Goal: Check status: Check status

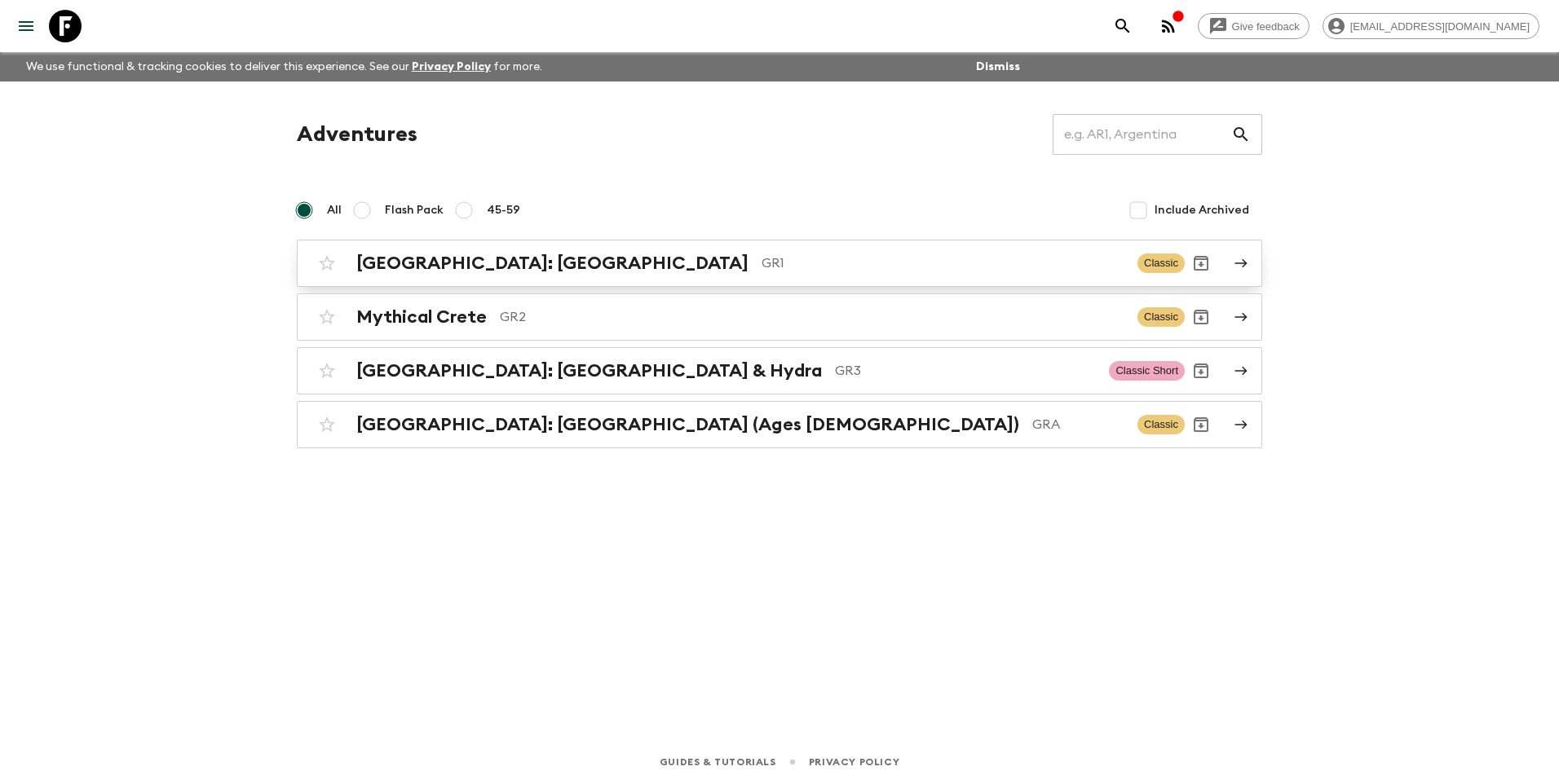
click at [393, 270] on h2 "[GEOGRAPHIC_DATA]: [GEOGRAPHIC_DATA]" at bounding box center [552, 263] width 392 height 21
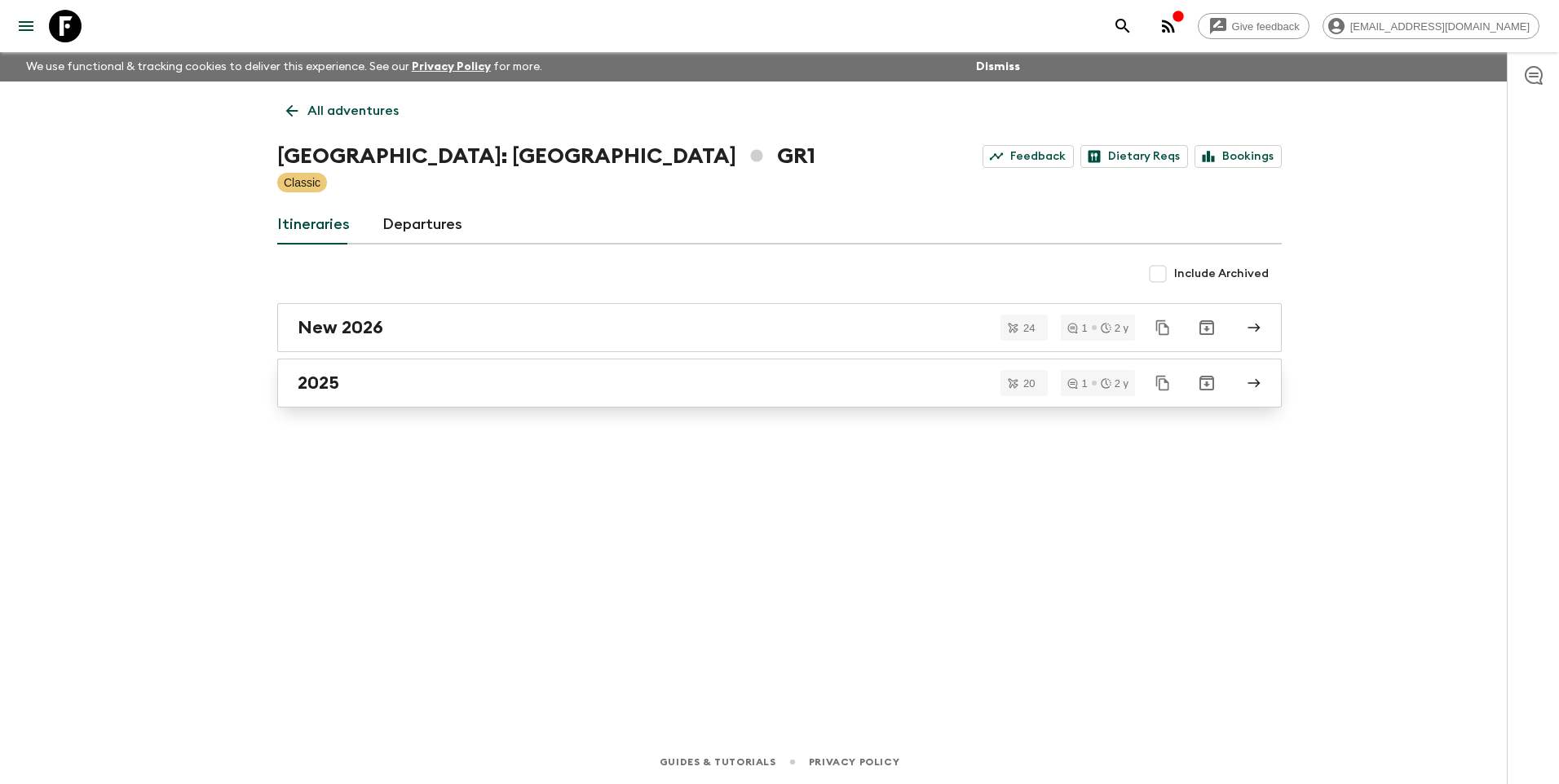
click at [299, 387] on h2 "2025" at bounding box center [318, 383] width 42 height 21
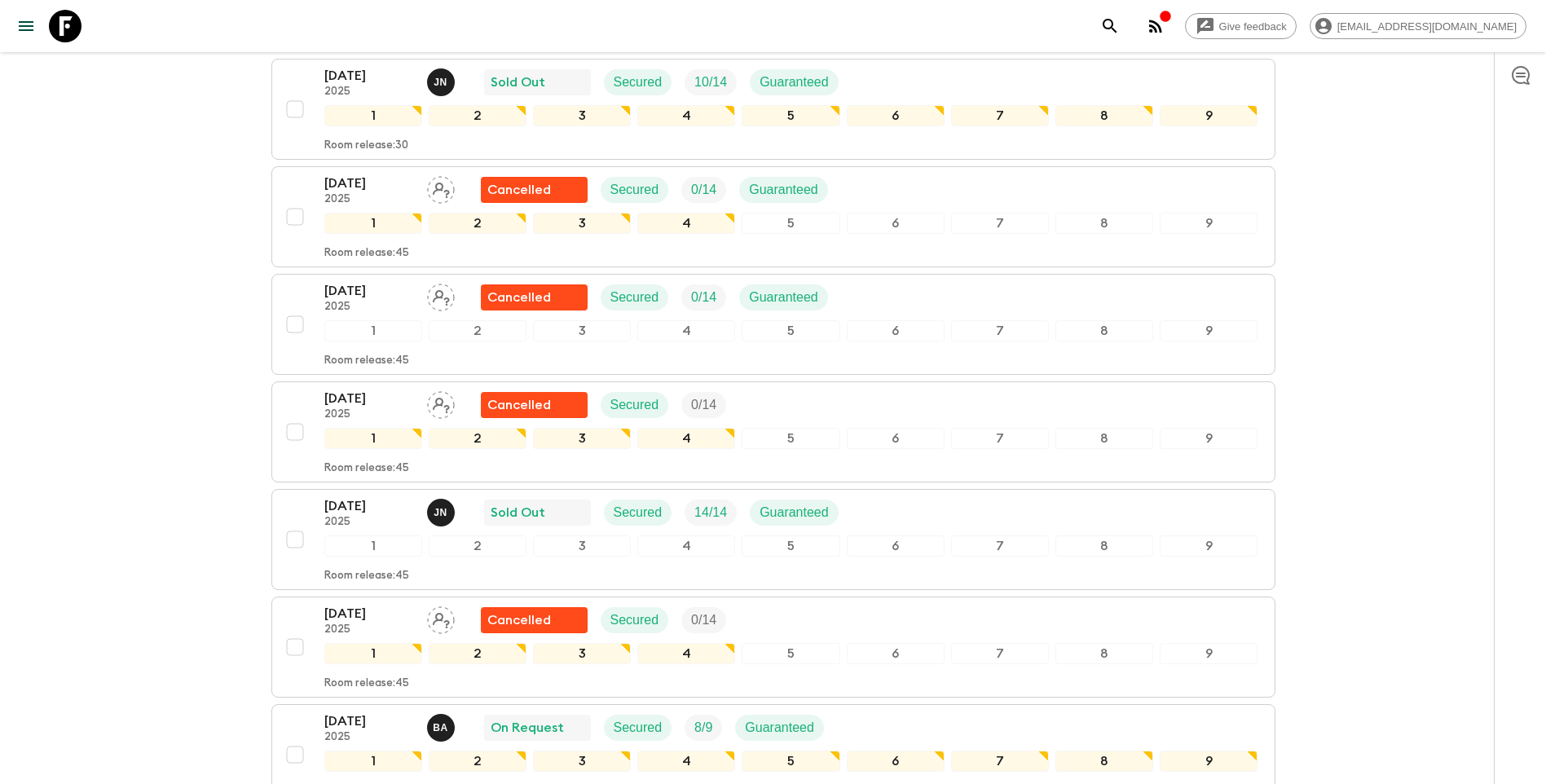
scroll to position [652, 0]
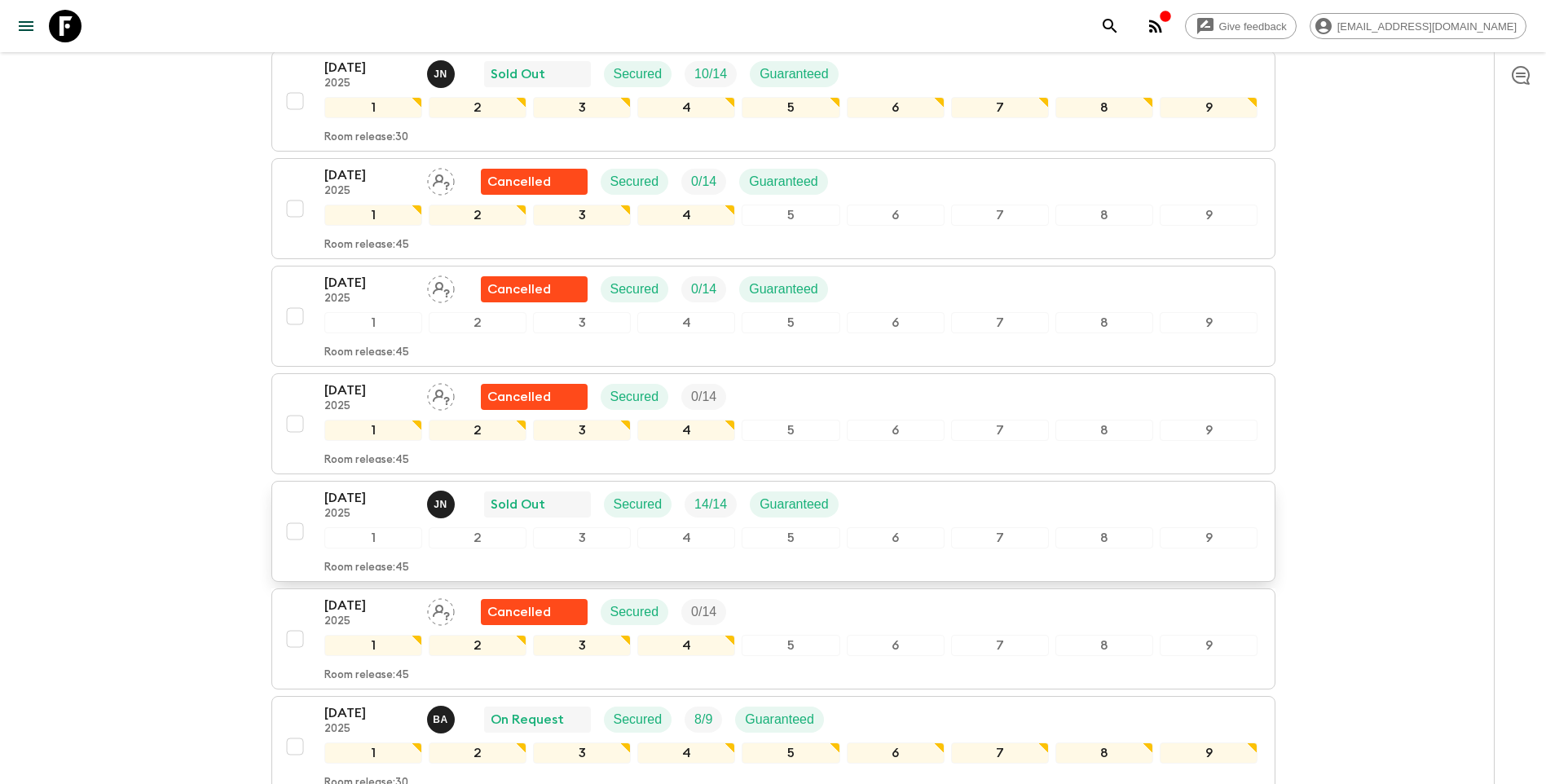
click at [326, 488] on p "[DATE]" at bounding box center [369, 498] width 89 height 20
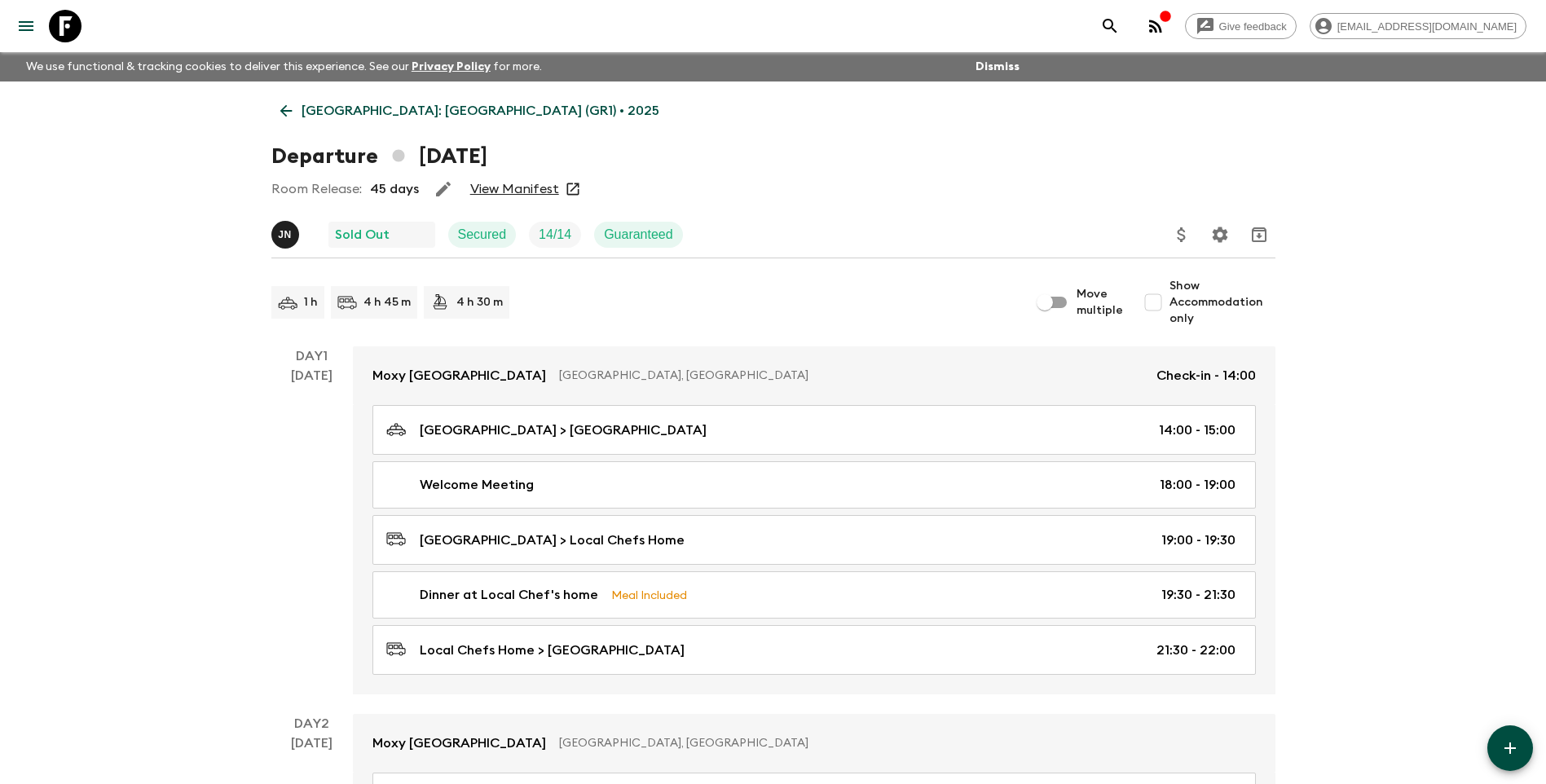
click at [537, 193] on link "View Manifest" at bounding box center [515, 189] width 88 height 16
click at [365, 113] on p "[GEOGRAPHIC_DATA]: [GEOGRAPHIC_DATA] (GR1) • 2025" at bounding box center [480, 111] width 358 height 20
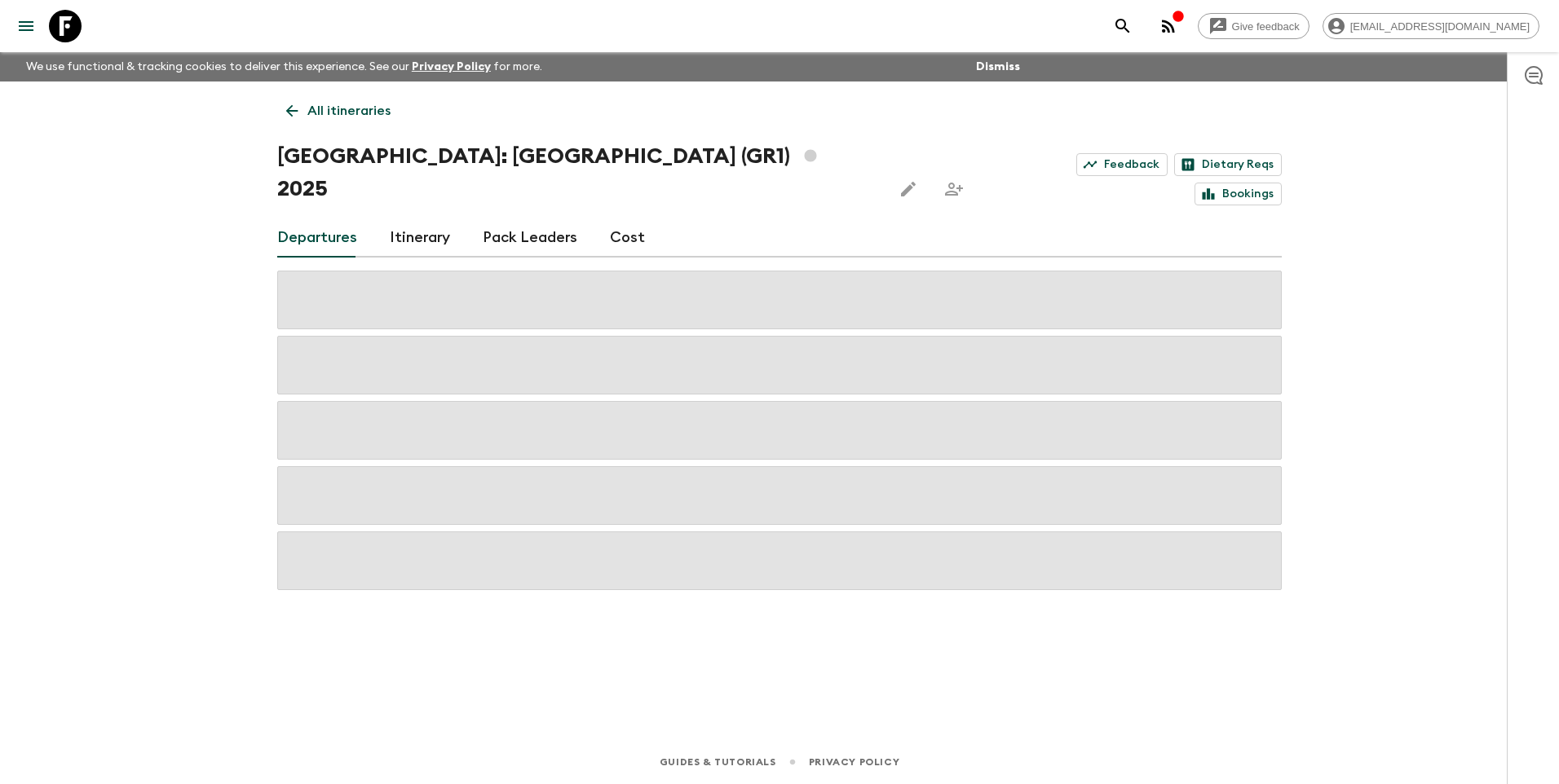
click at [318, 102] on p "All itineraries" at bounding box center [348, 111] width 83 height 20
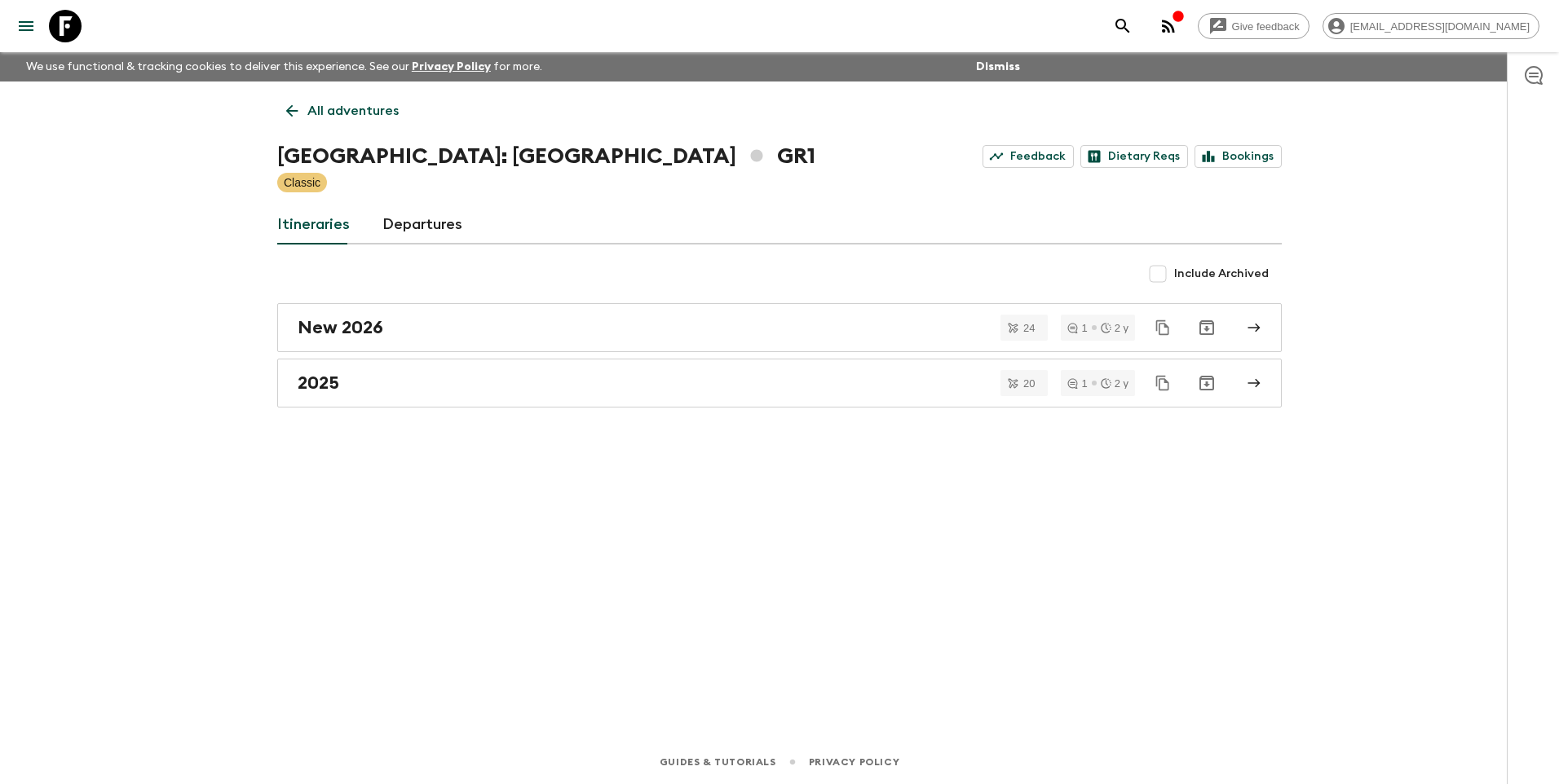
click at [310, 101] on p "All adventures" at bounding box center [352, 111] width 91 height 20
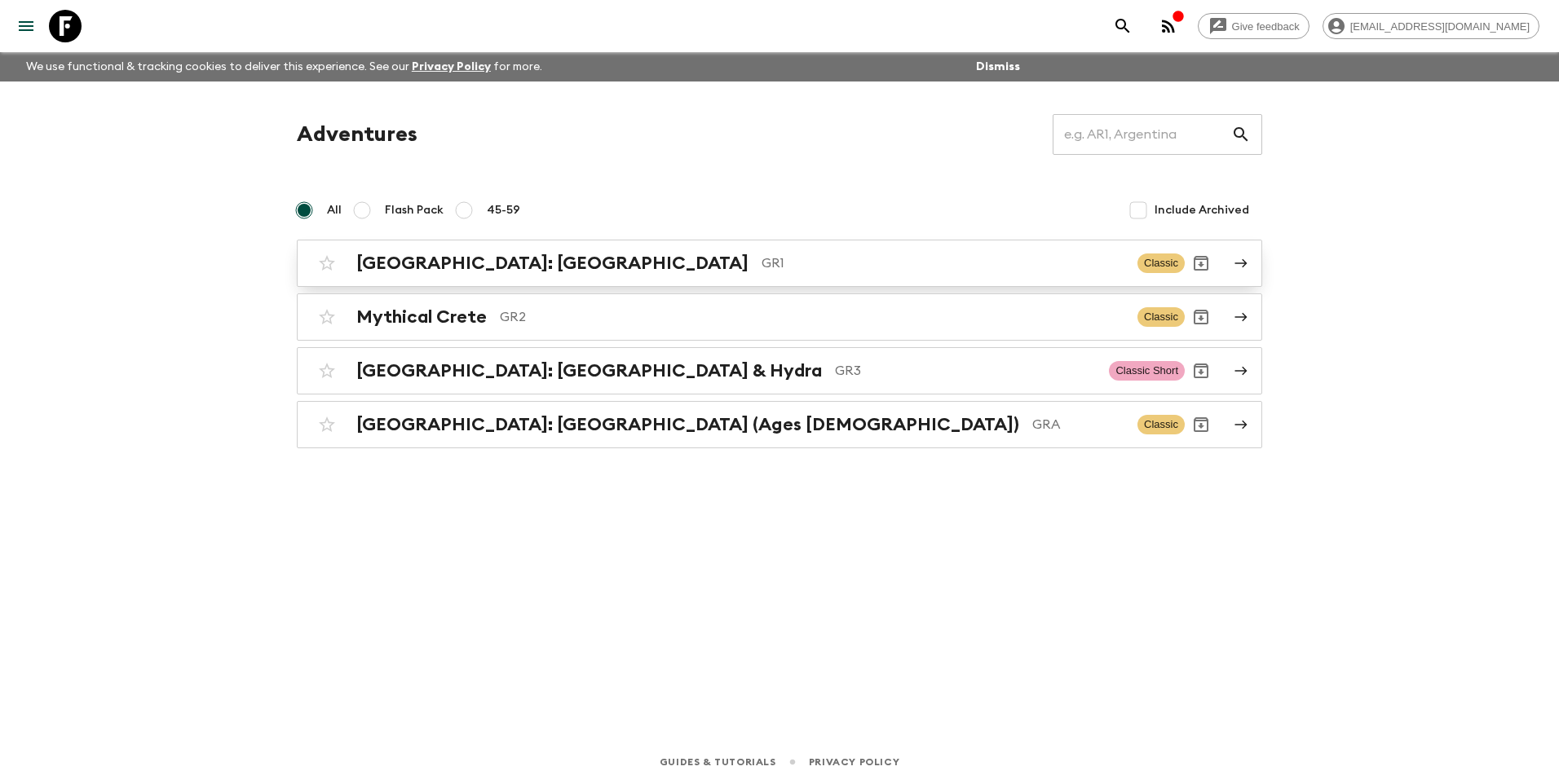
click at [521, 251] on div "[GEOGRAPHIC_DATA]: [GEOGRAPHIC_DATA] & the Islands GR1 Classic" at bounding box center [748, 263] width 874 height 33
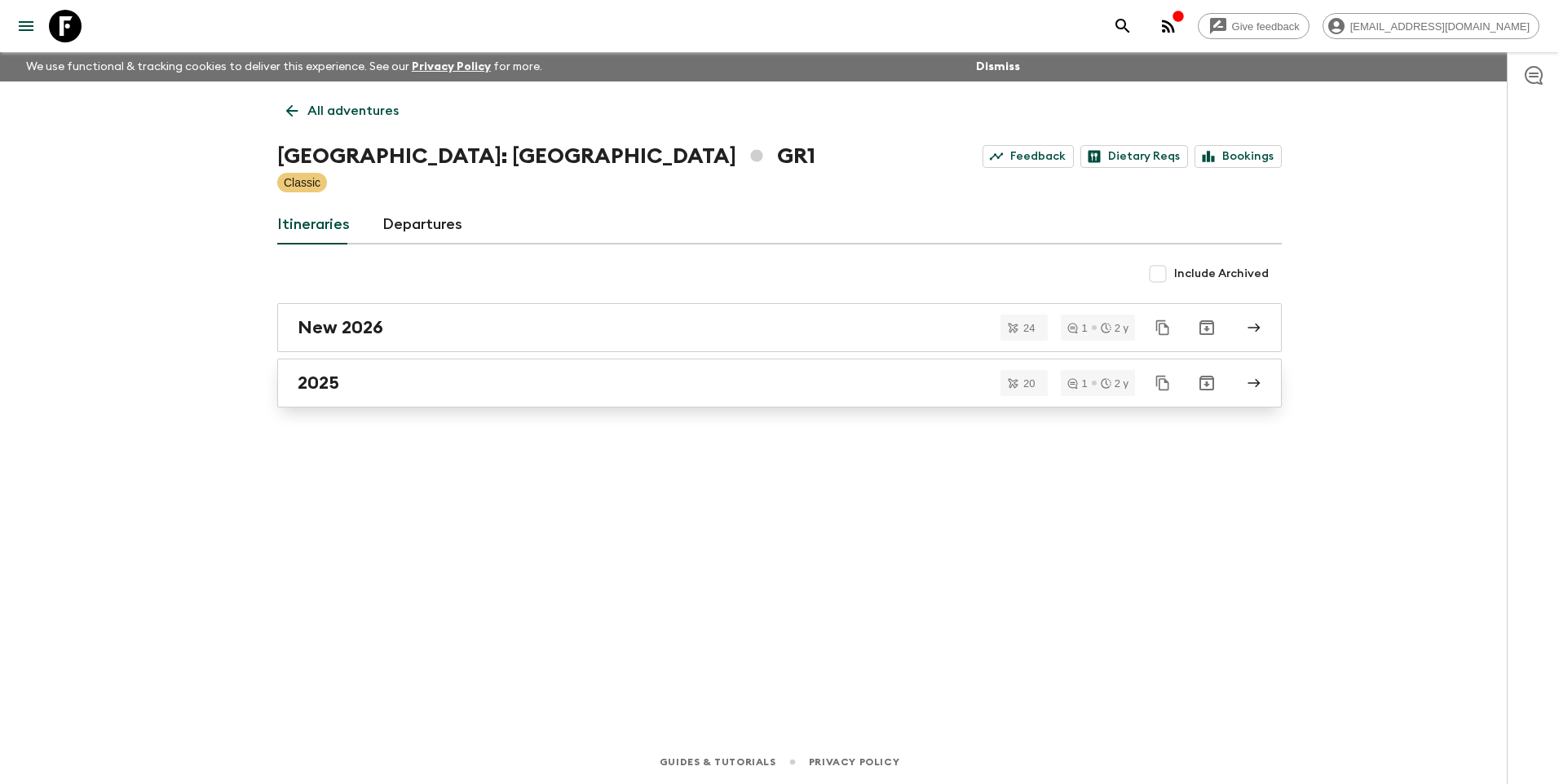
click at [336, 388] on h2 "2025" at bounding box center [318, 383] width 42 height 21
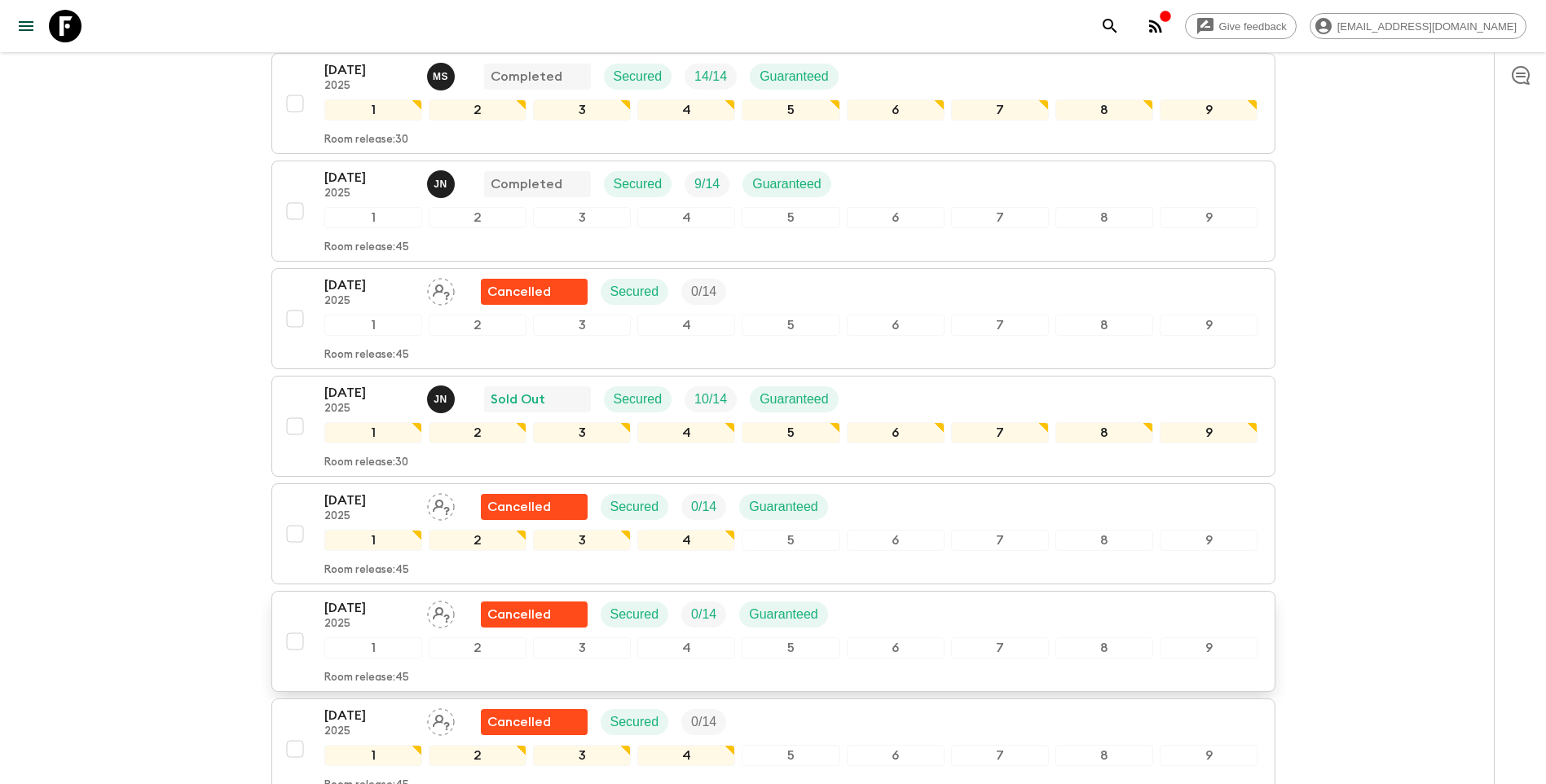
scroll to position [326, 0]
click at [371, 383] on p "[DATE]" at bounding box center [369, 393] width 89 height 20
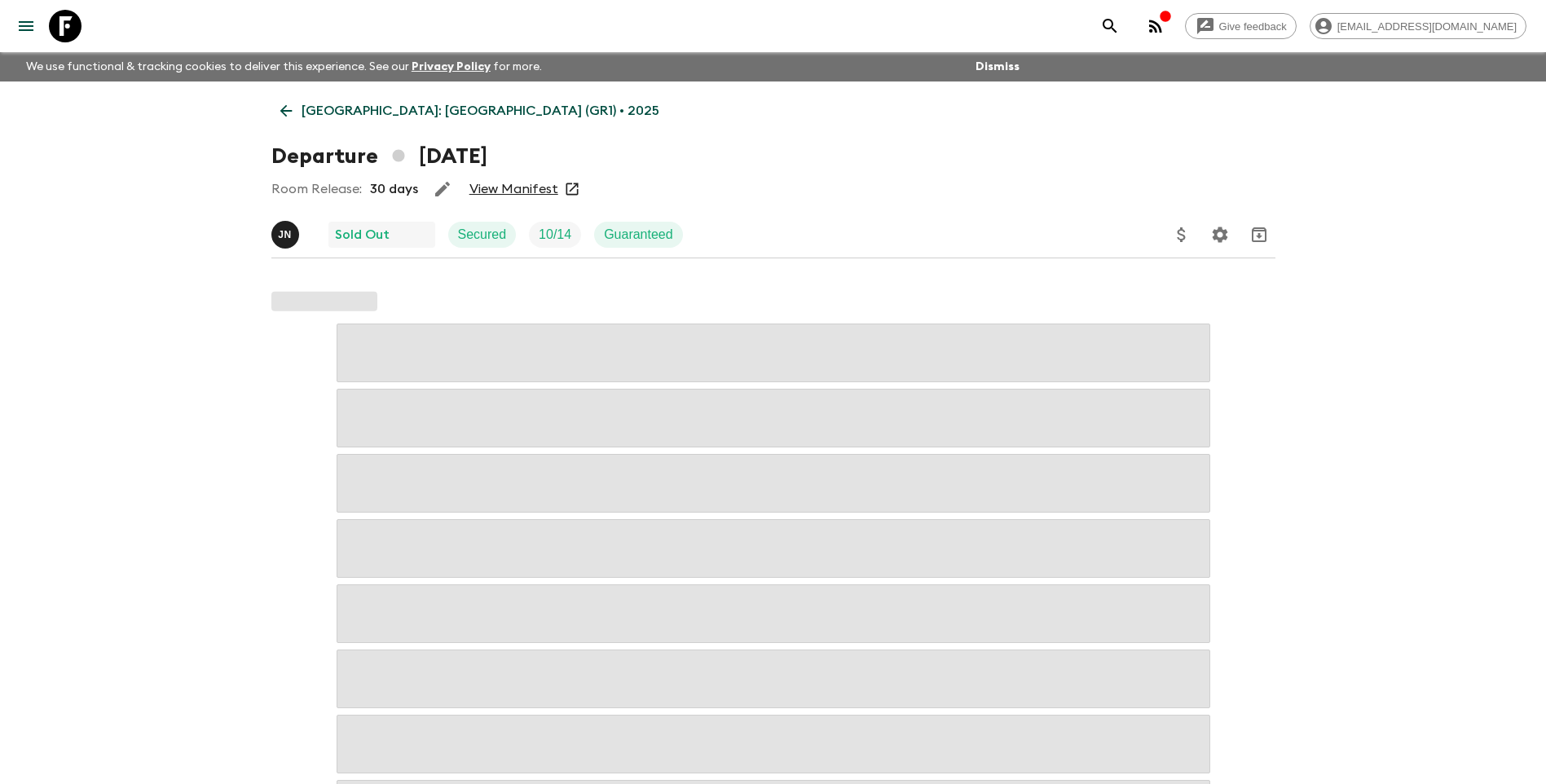
click at [508, 189] on link "View Manifest" at bounding box center [514, 189] width 88 height 16
